Goal: Task Accomplishment & Management: Use online tool/utility

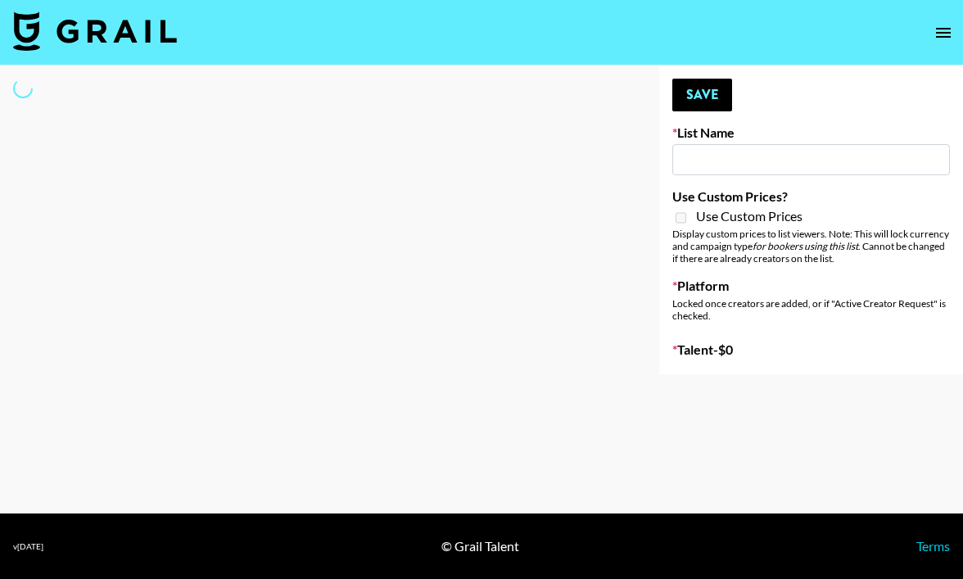
type input "Unreal Management List"
select select "Song"
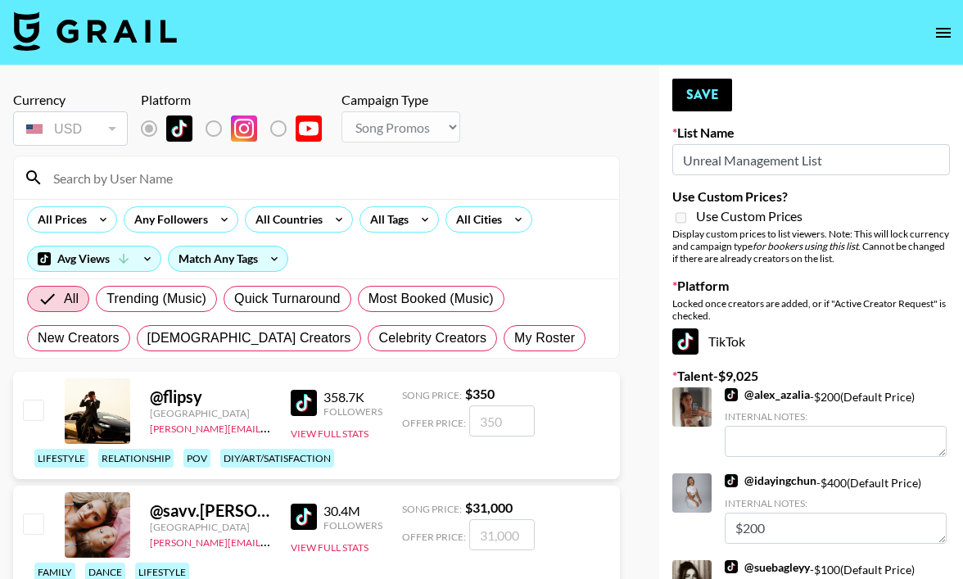
click at [190, 179] on input at bounding box center [326, 178] width 566 height 26
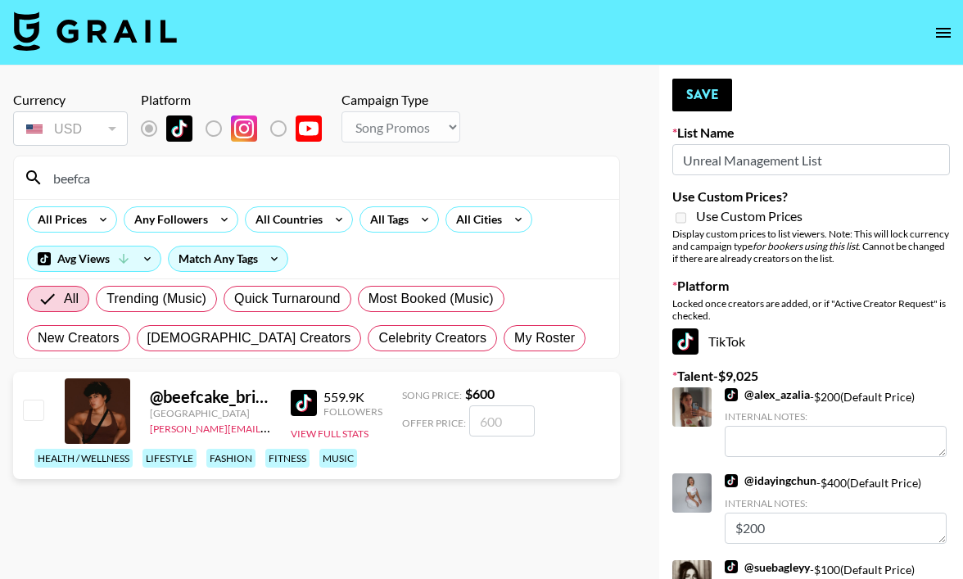
type input "beefca"
click at [489, 420] on input "number" at bounding box center [502, 420] width 66 height 31
checkbox input "true"
type input "175"
click at [694, 97] on button "Save" at bounding box center [702, 95] width 60 height 33
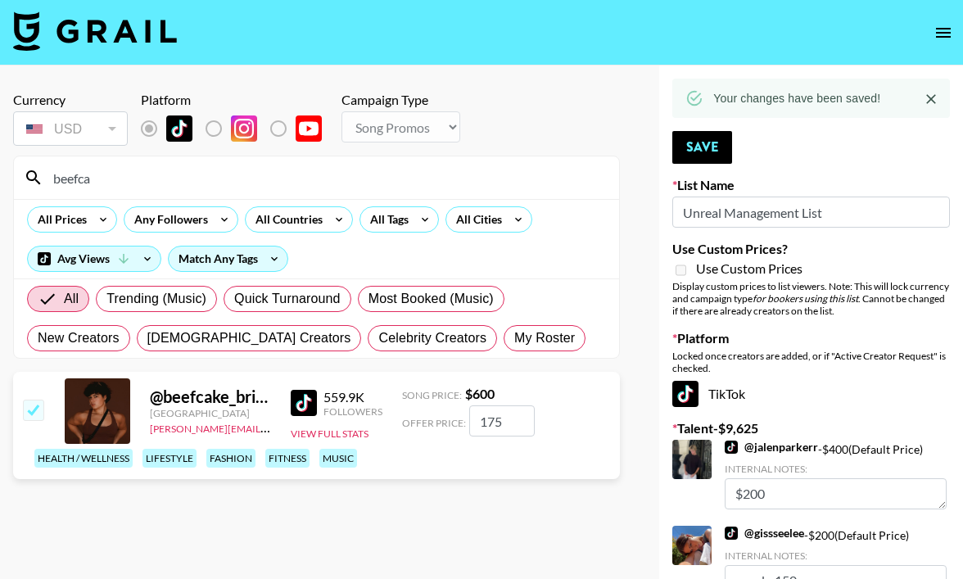
drag, startPoint x: 146, startPoint y: 187, endPoint x: 13, endPoint y: 171, distance: 133.6
click at [13, 171] on section "beefca All Prices Any Followers All Countries All Tags All Cities Avg Views Mat…" at bounding box center [316, 257] width 607 height 203
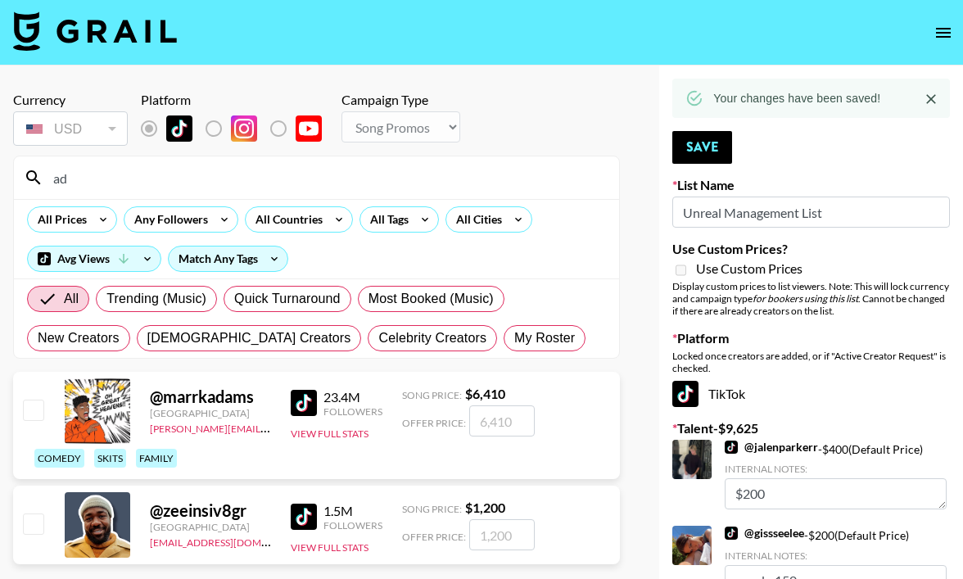
type input "a"
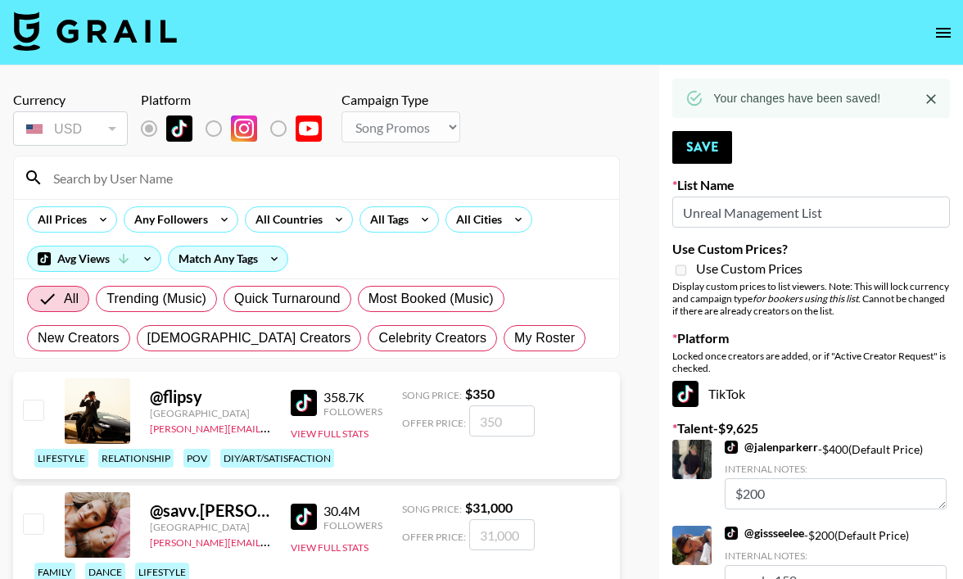
click at [305, 189] on input at bounding box center [326, 178] width 566 height 26
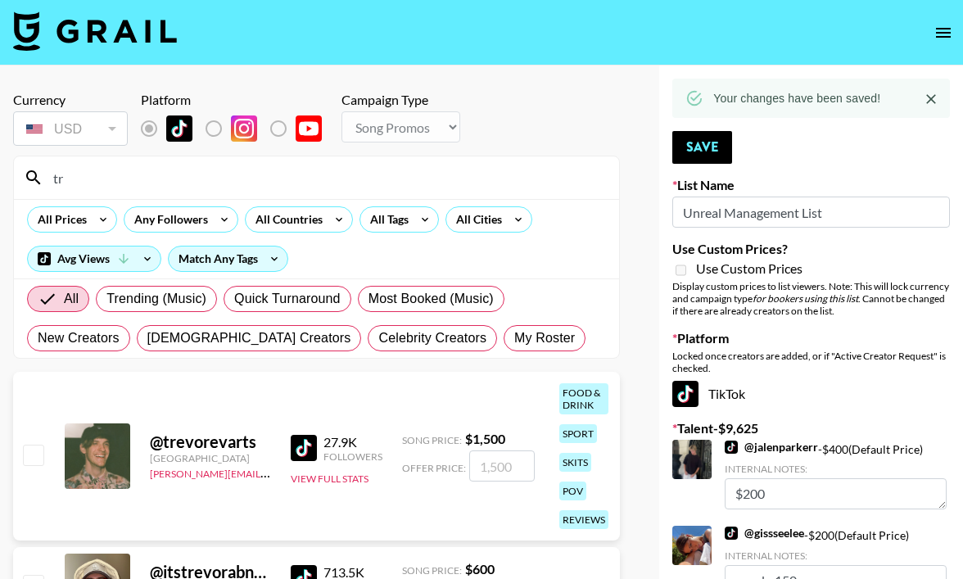
type input "t"
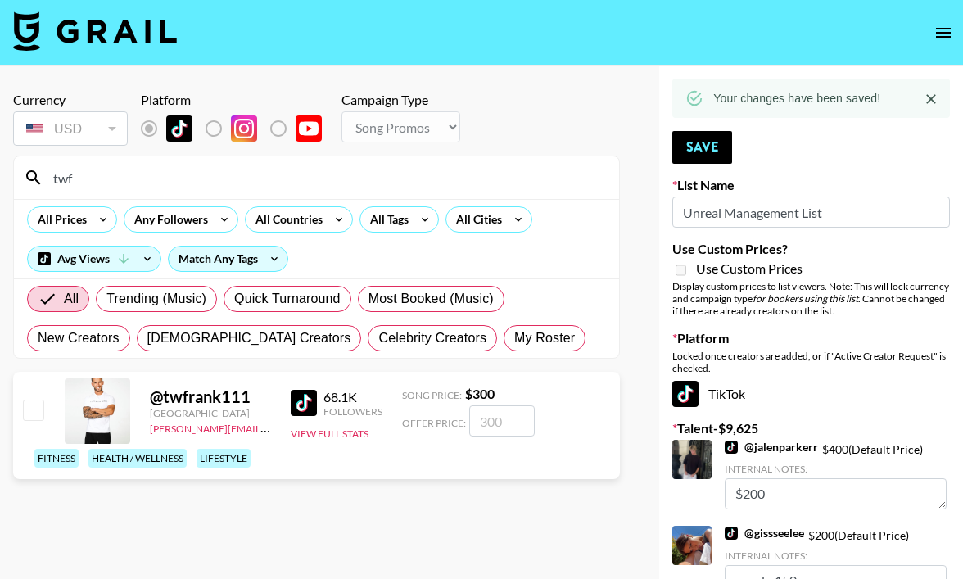
type input "twf"
click at [495, 420] on input "number" at bounding box center [502, 420] width 66 height 31
checkbox input "true"
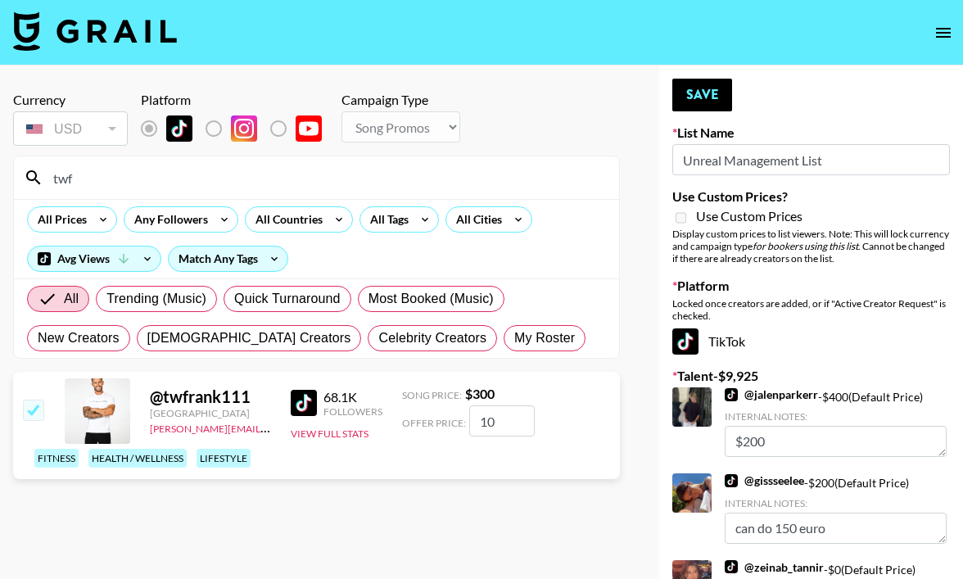
type input "100"
checkbox input "false"
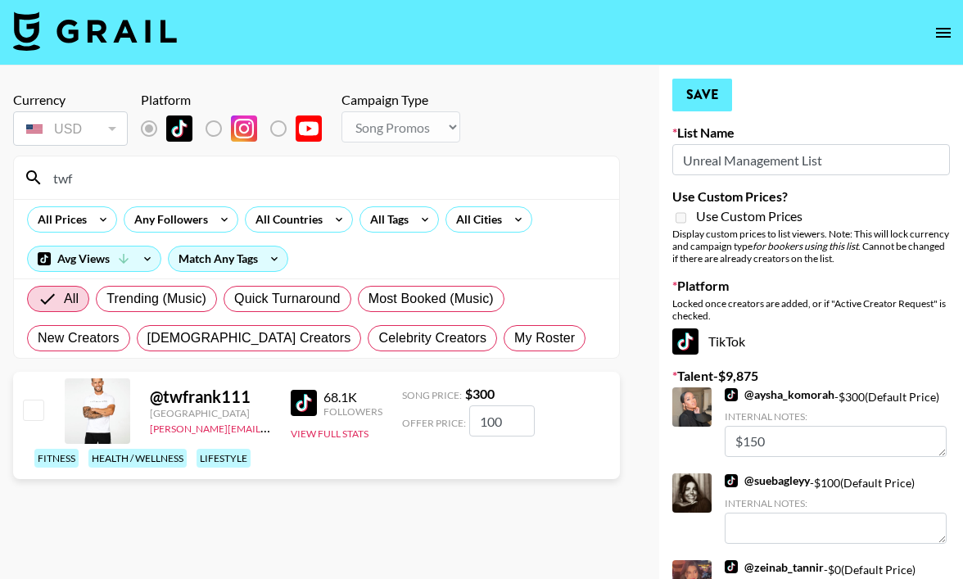
type input "100"
click at [702, 96] on button "Save" at bounding box center [702, 95] width 60 height 33
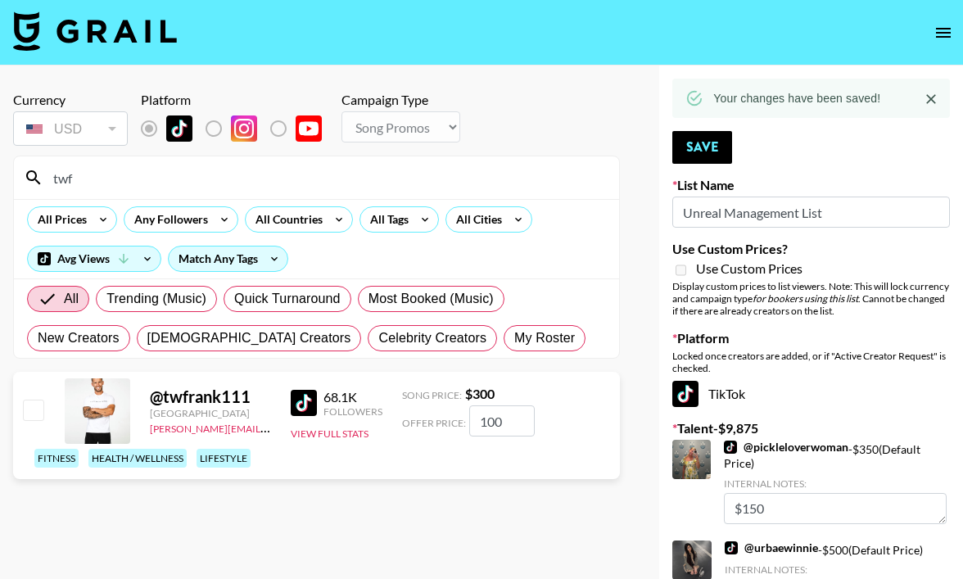
click at [31, 406] on input "checkbox" at bounding box center [33, 410] width 20 height 20
checkbox input "true"
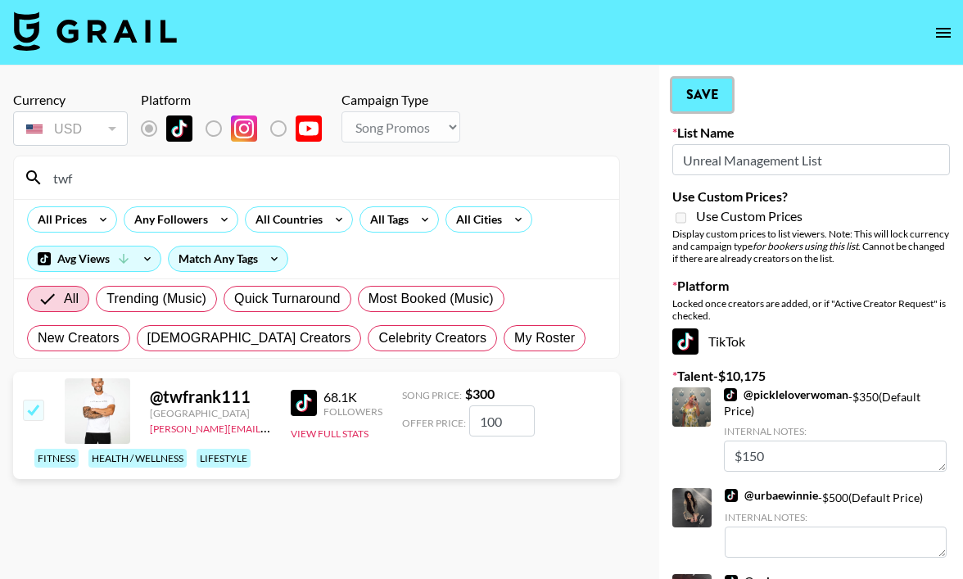
click at [685, 94] on button "Save" at bounding box center [702, 95] width 60 height 33
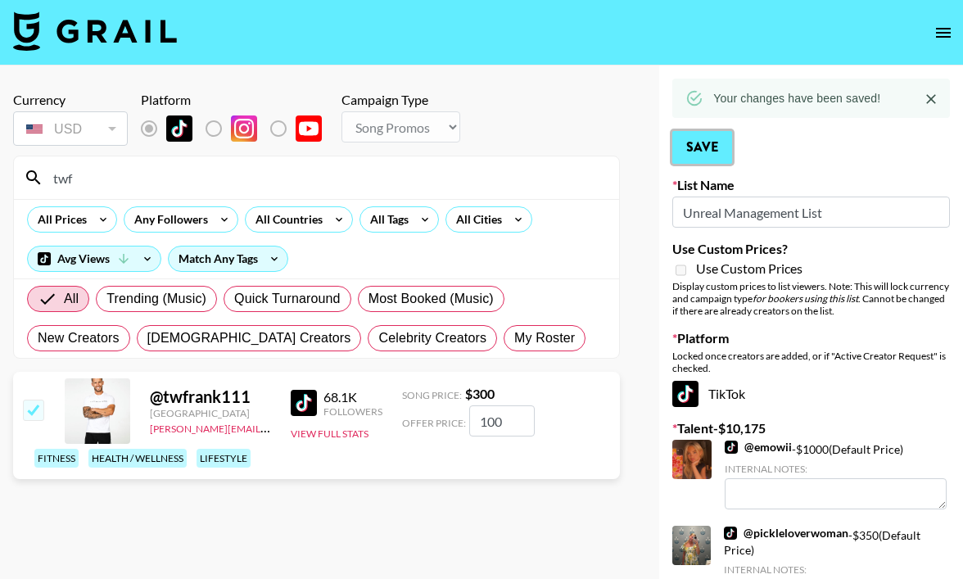
click at [717, 143] on button "Save" at bounding box center [702, 147] width 60 height 33
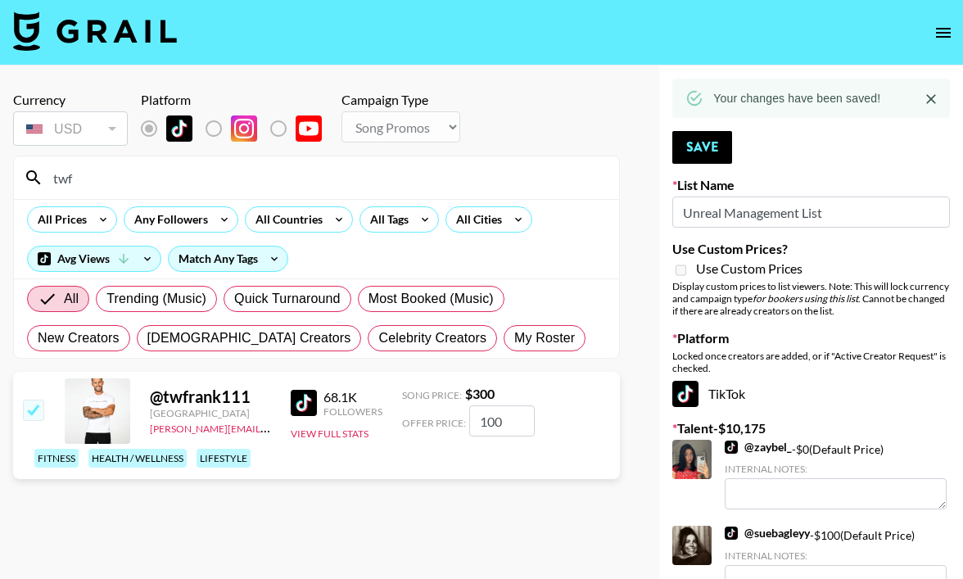
click at [99, 179] on input "twf" at bounding box center [326, 178] width 566 height 26
type input "t"
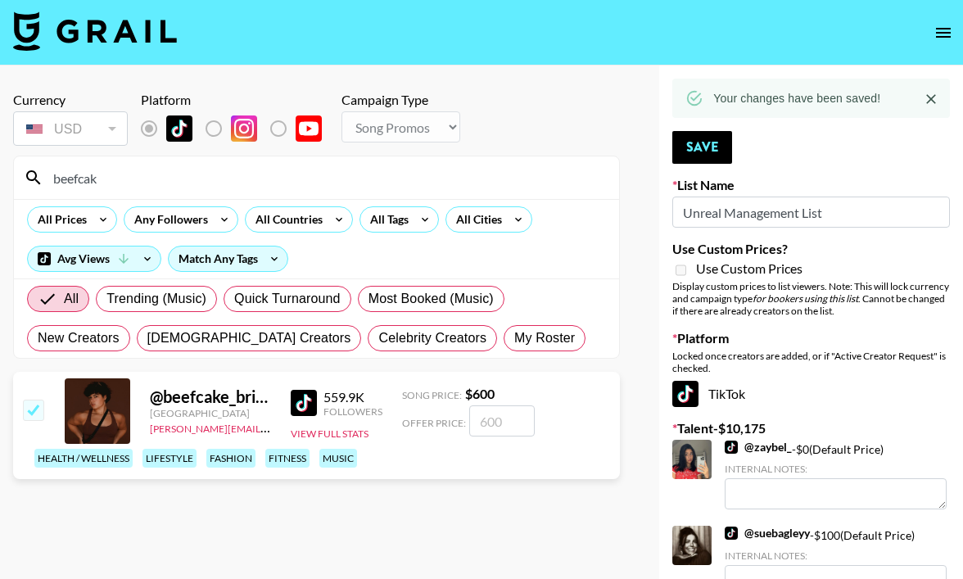
type input "beefcak"
click at [486, 425] on input "number" at bounding box center [502, 420] width 66 height 31
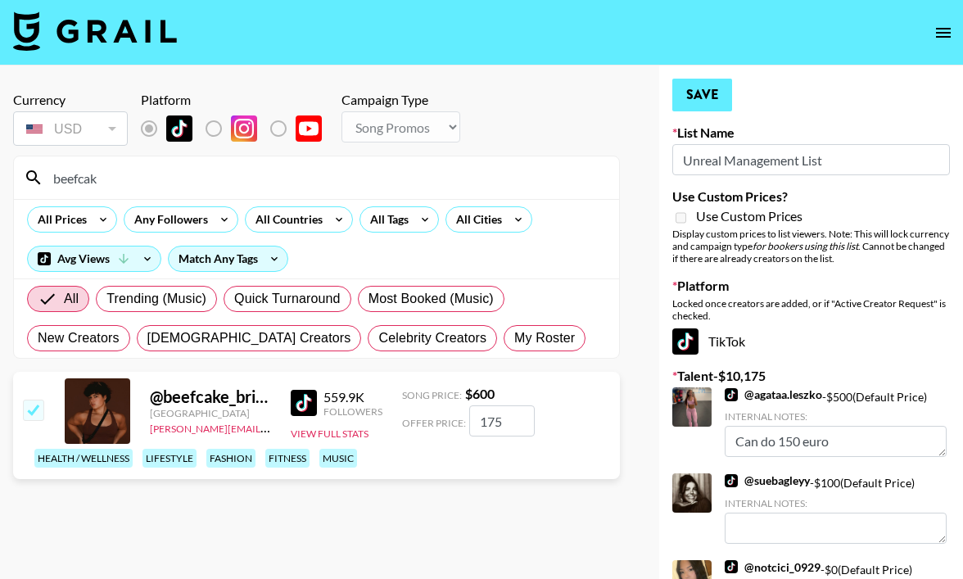
type input "175"
click at [699, 97] on button "Save" at bounding box center [702, 95] width 60 height 33
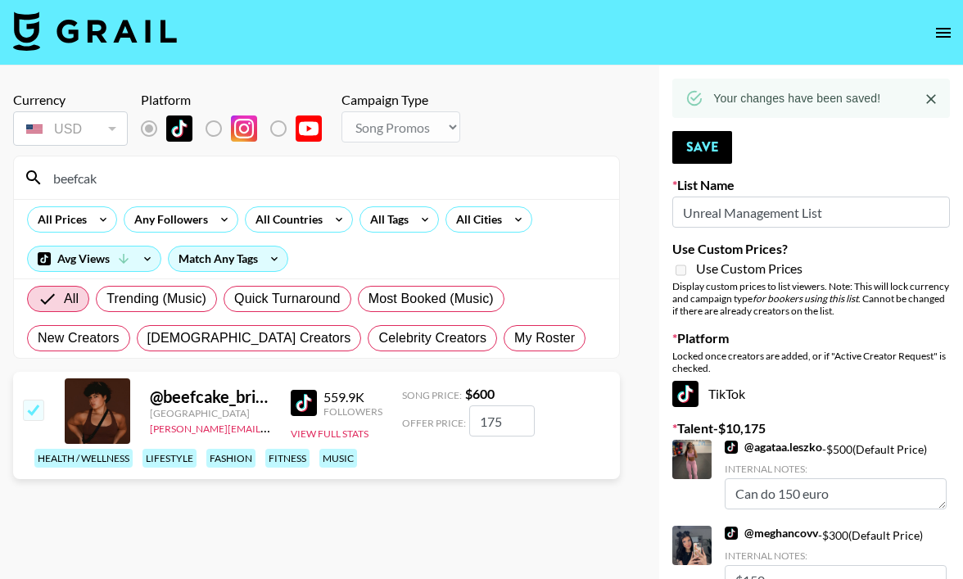
click at [130, 187] on input "beefcak" at bounding box center [326, 178] width 566 height 26
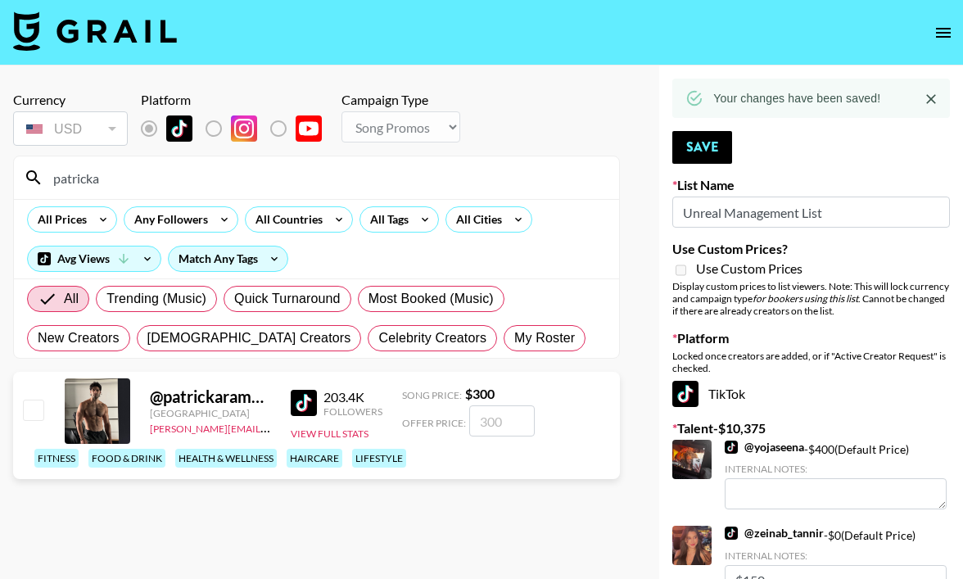
type input "patricka"
click at [491, 423] on input "number" at bounding box center [502, 420] width 66 height 31
checkbox input "true"
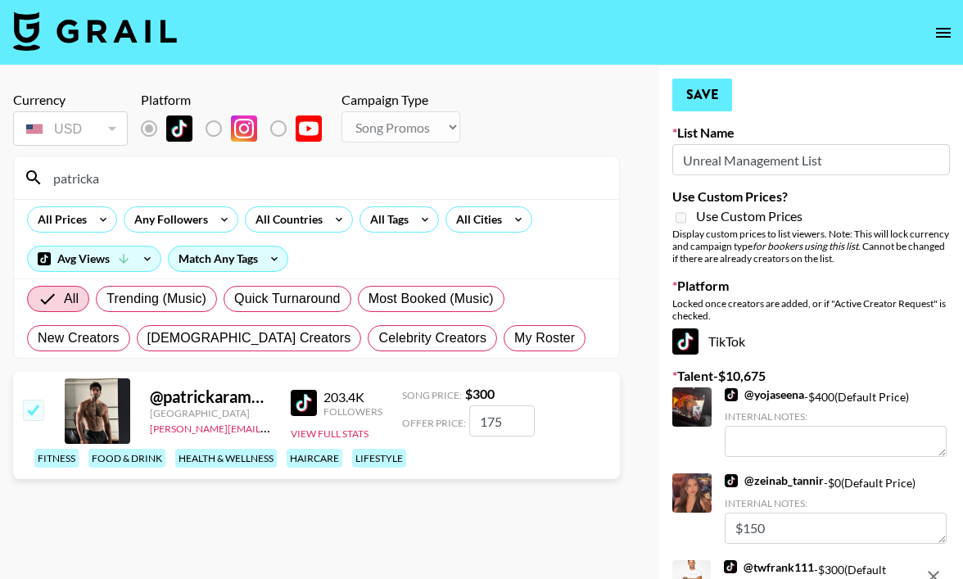
type input "175"
click at [701, 93] on button "Save" at bounding box center [702, 95] width 60 height 33
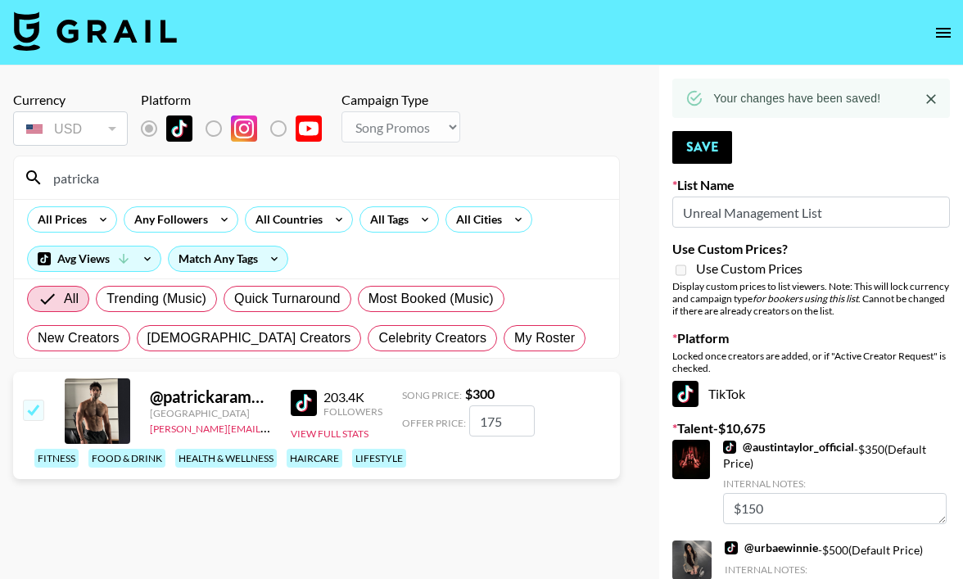
drag, startPoint x: 111, startPoint y: 179, endPoint x: 43, endPoint y: 176, distance: 68.0
click at [43, 176] on div "patricka" at bounding box center [316, 177] width 605 height 43
type textarea "$150"
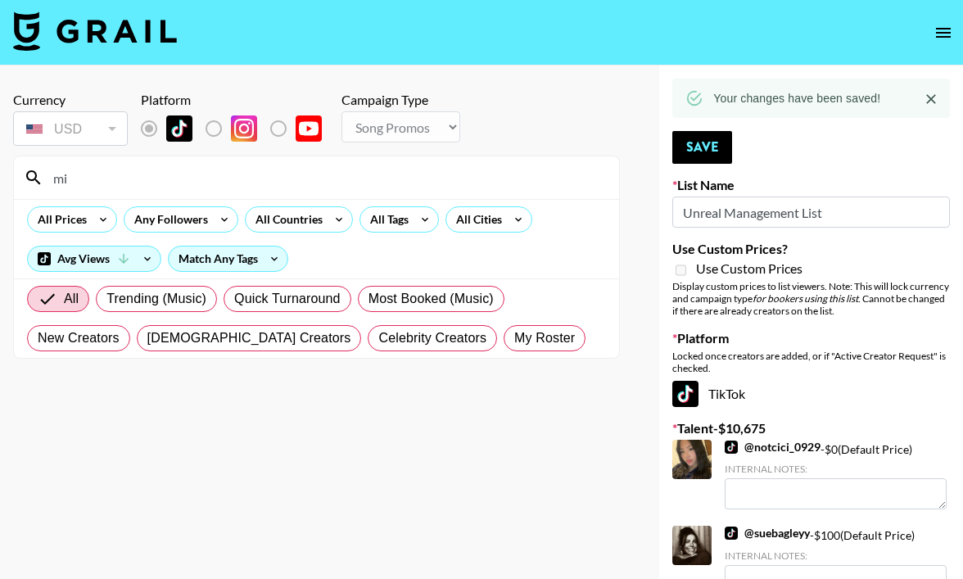
type input "m"
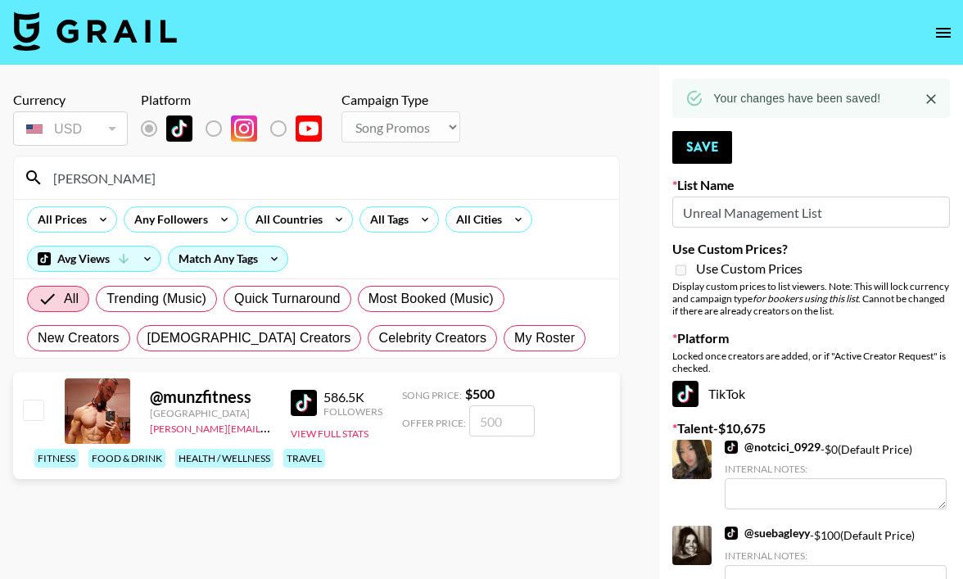
type input "[PERSON_NAME]"
click at [488, 414] on input "number" at bounding box center [502, 420] width 66 height 31
type input "1"
checkbox input "true"
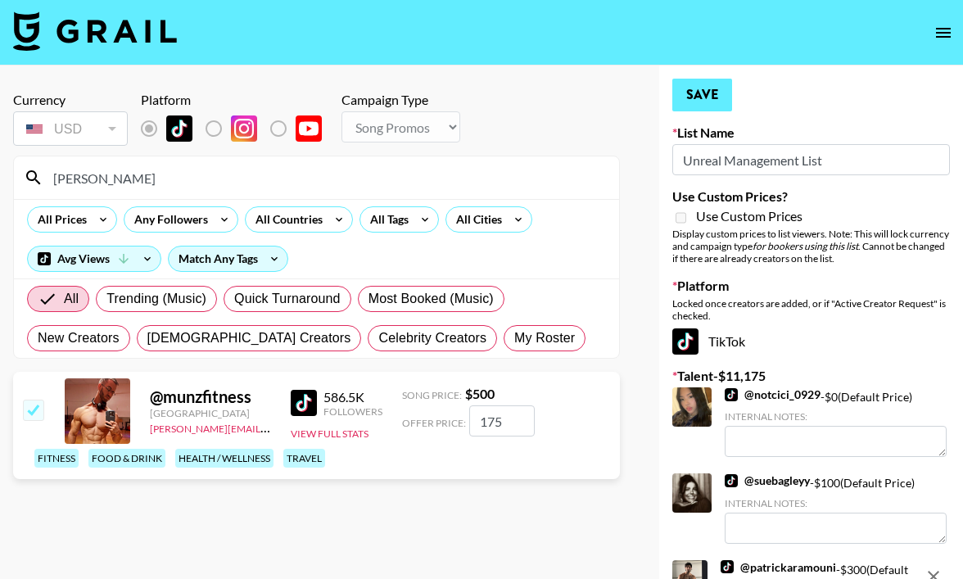
type input "175"
click at [690, 93] on button "Save" at bounding box center [702, 95] width 60 height 33
